Goal: Book appointment/travel/reservation

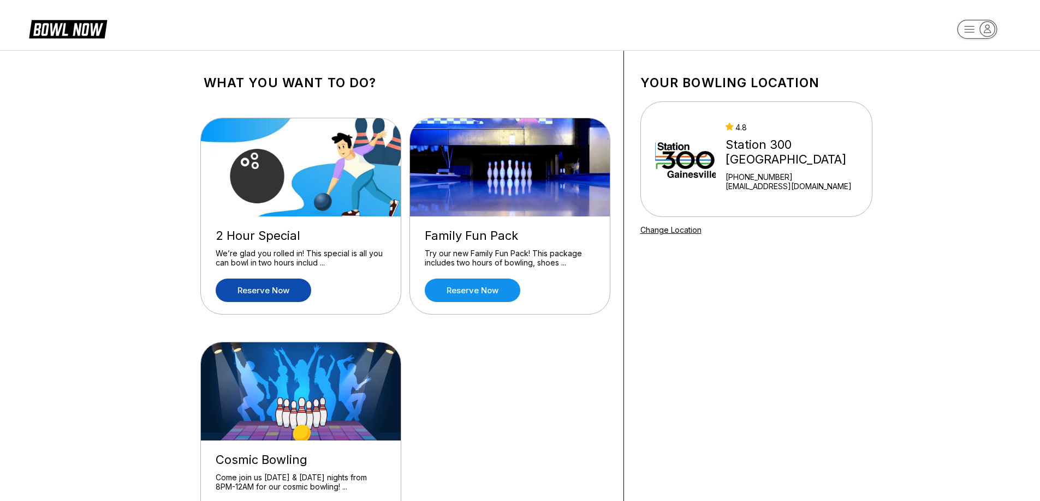
click at [300, 295] on link "Reserve now" at bounding box center [263, 290] width 95 height 23
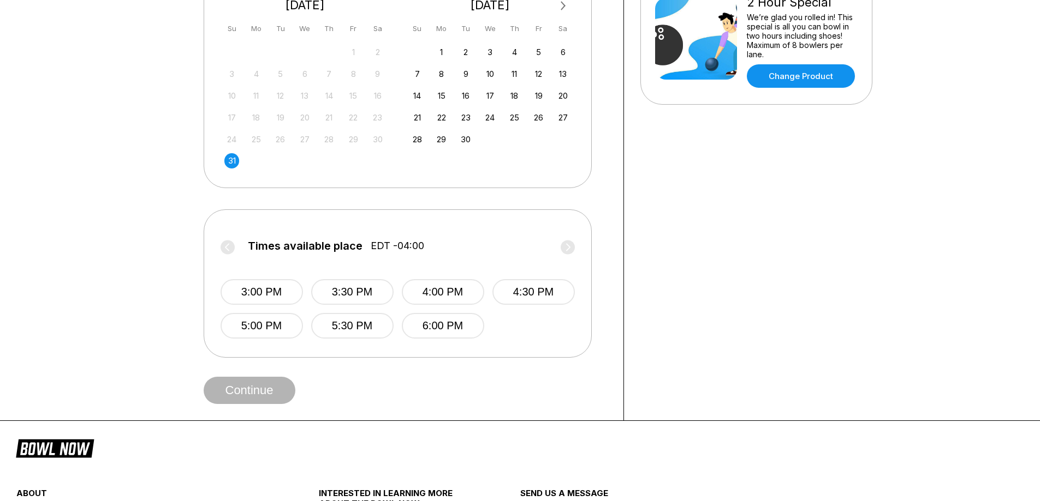
scroll to position [327, 0]
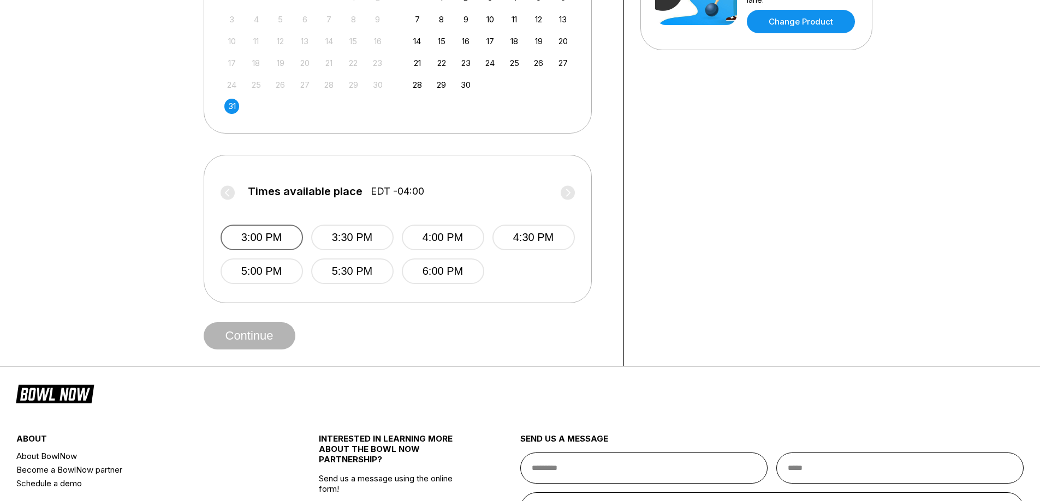
click at [291, 245] on button "3:00 PM" at bounding box center [261, 238] width 82 height 26
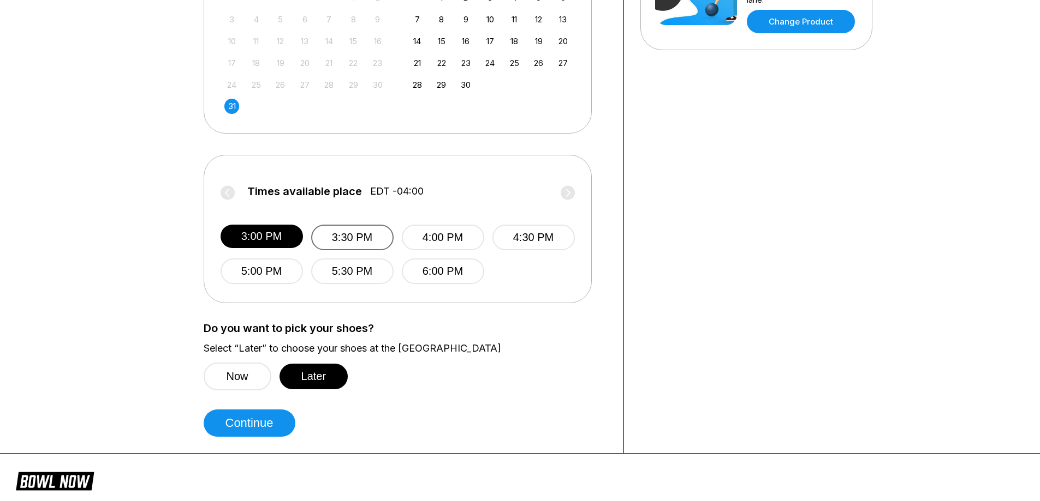
click at [343, 228] on button "3:30 PM" at bounding box center [351, 238] width 82 height 26
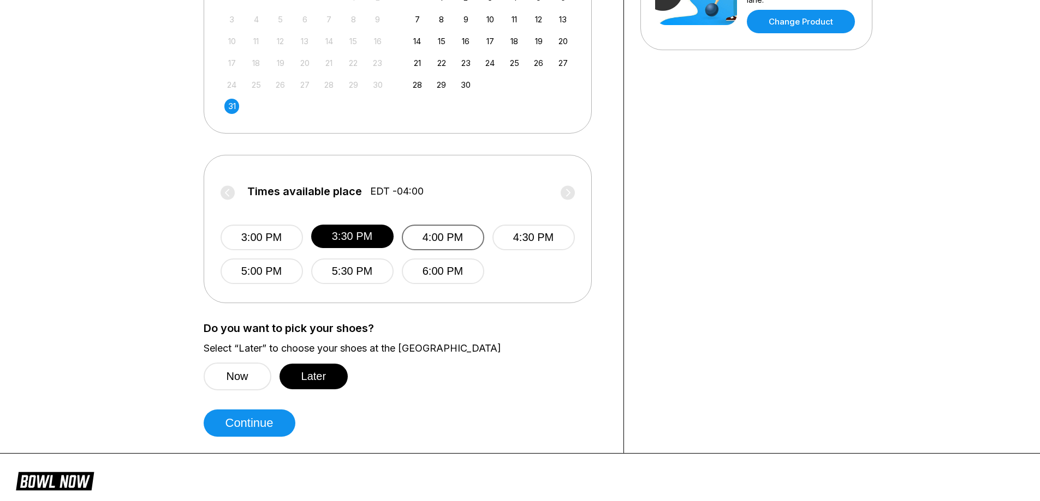
click at [461, 225] on button "4:00 PM" at bounding box center [442, 238] width 82 height 26
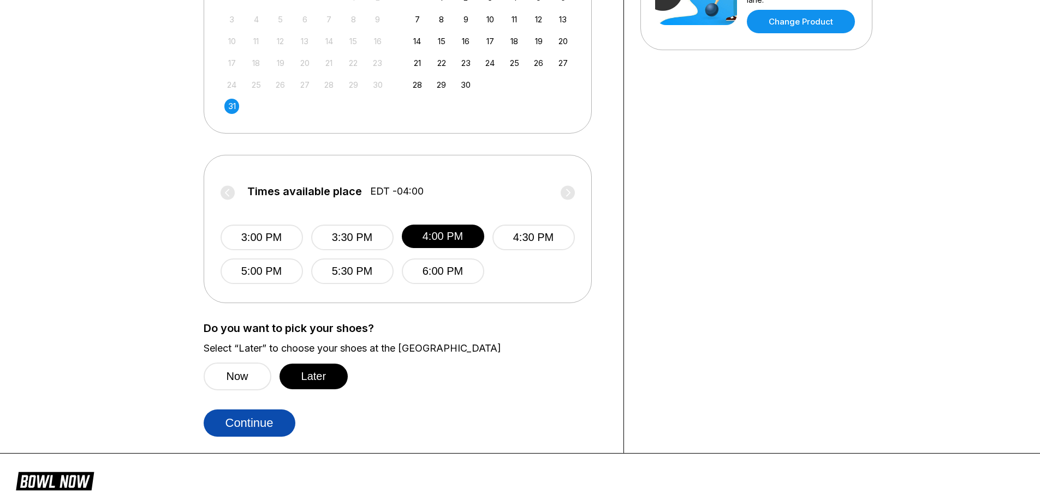
click at [259, 423] on button "Continue" at bounding box center [250, 423] width 92 height 27
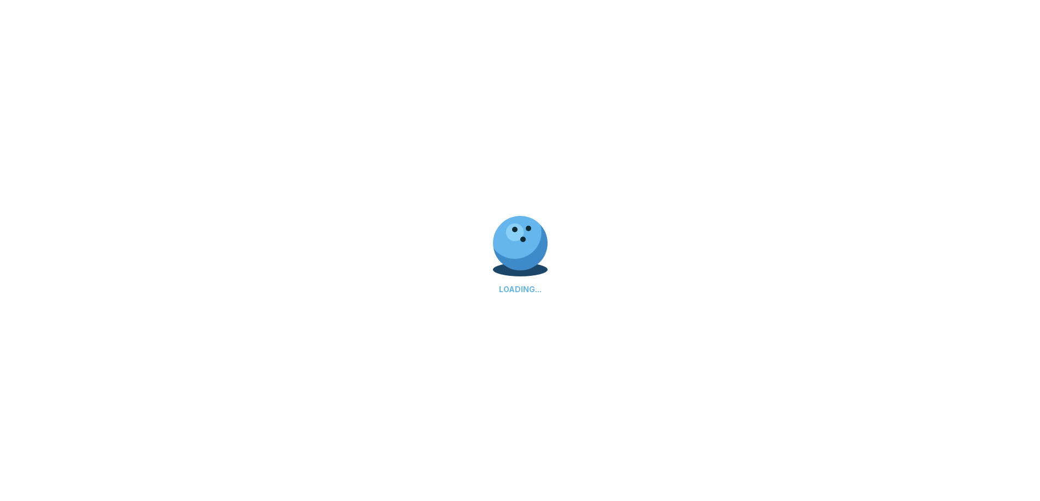
select select "**"
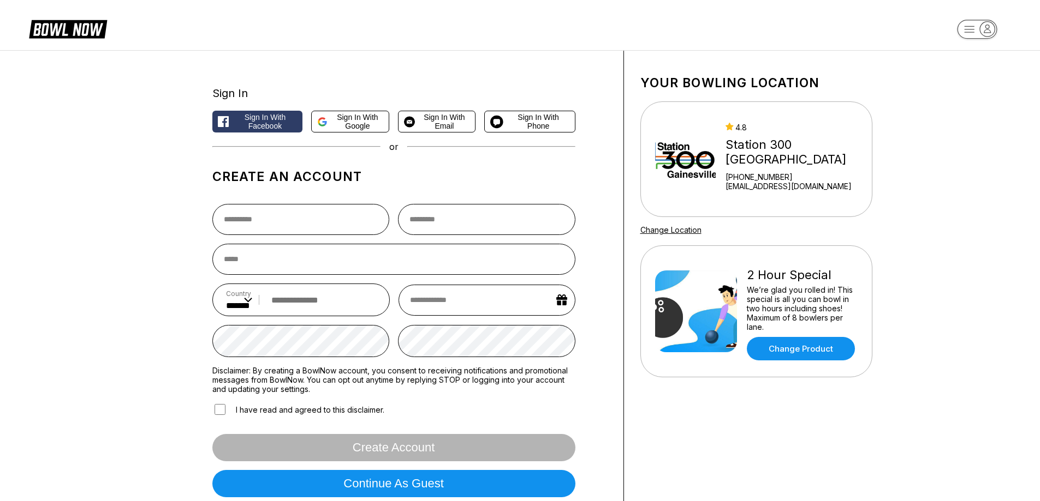
scroll to position [310, 0]
